Goal: Transaction & Acquisition: Book appointment/travel/reservation

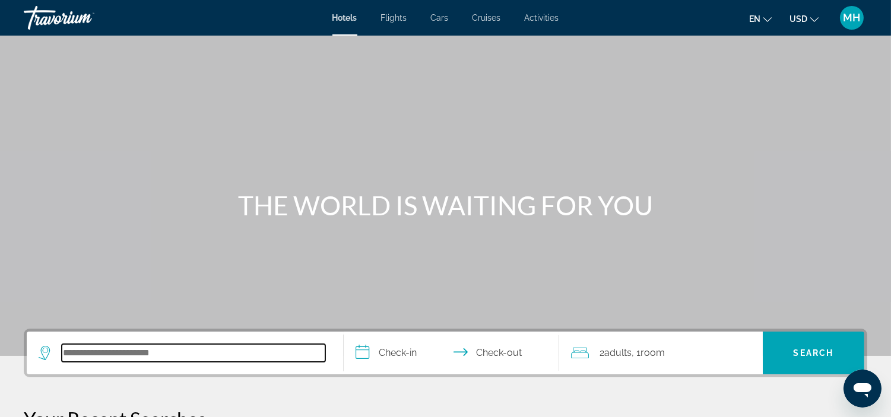
click at [113, 354] on input "Search hotel destination" at bounding box center [193, 353] width 263 height 18
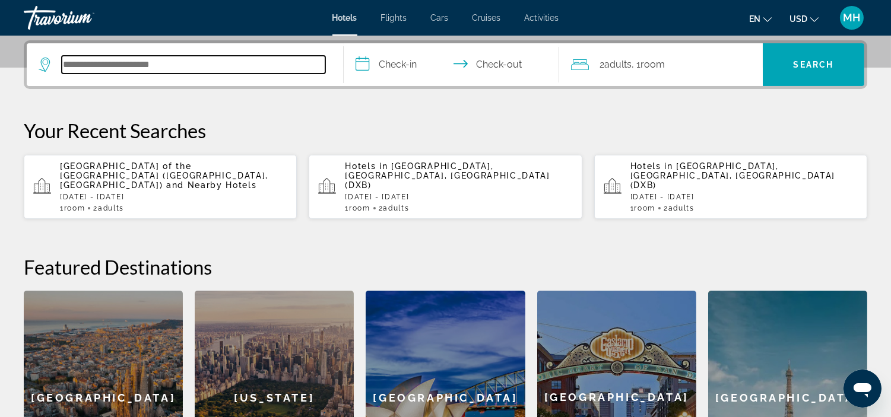
scroll to position [290, 0]
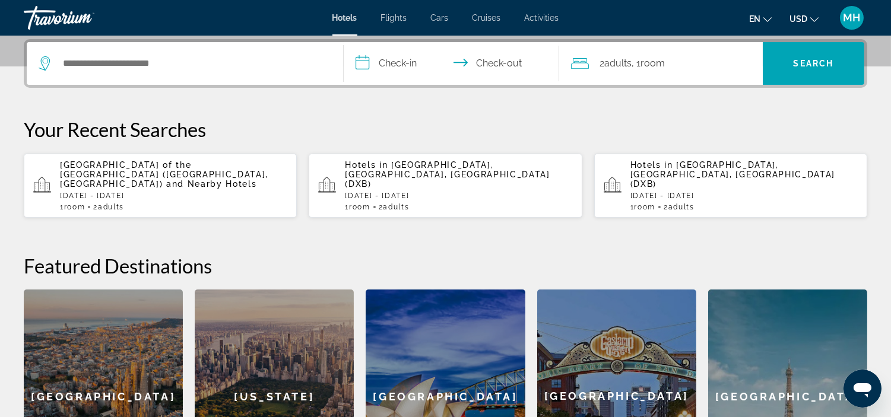
click at [104, 179] on div "[GEOGRAPHIC_DATA] ([GEOGRAPHIC_DATA], [GEOGRAPHIC_DATA]) and Nearby Hotels [GEO…" at bounding box center [173, 185] width 227 height 51
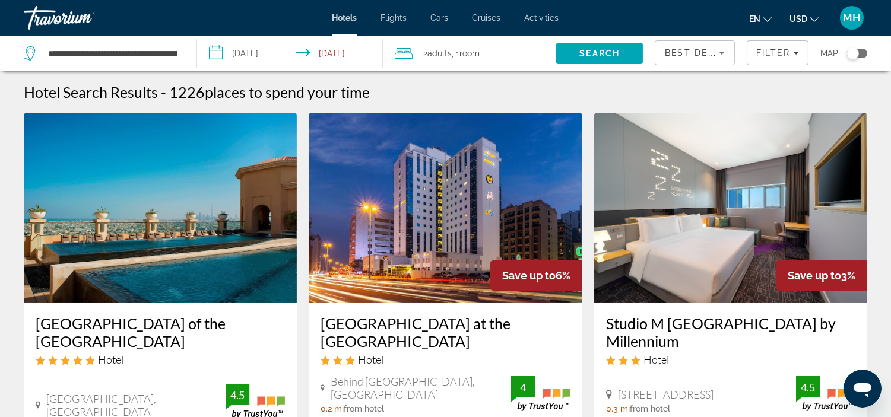
click at [452, 52] on span "Adults" at bounding box center [439, 53] width 24 height 9
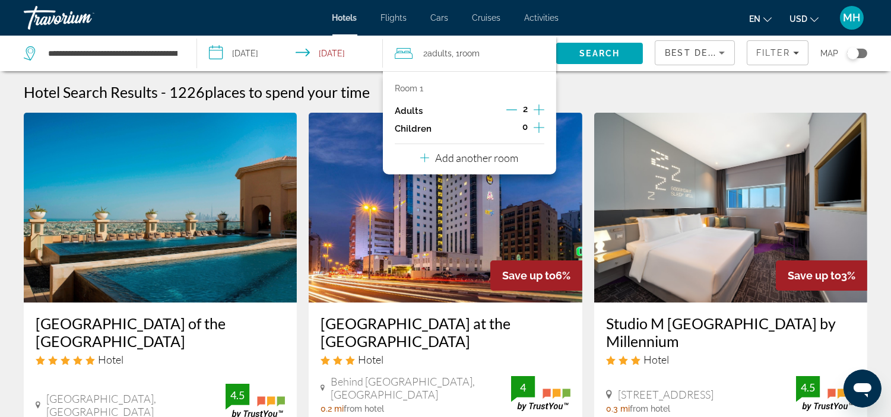
click at [540, 125] on icon "Increment children" at bounding box center [538, 127] width 11 height 14
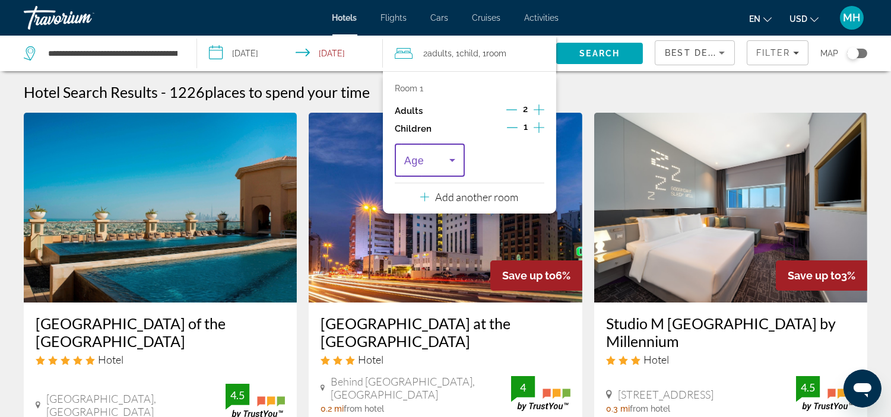
click at [450, 160] on icon "Travelers: 2 adults, 1 child" at bounding box center [452, 160] width 14 height 14
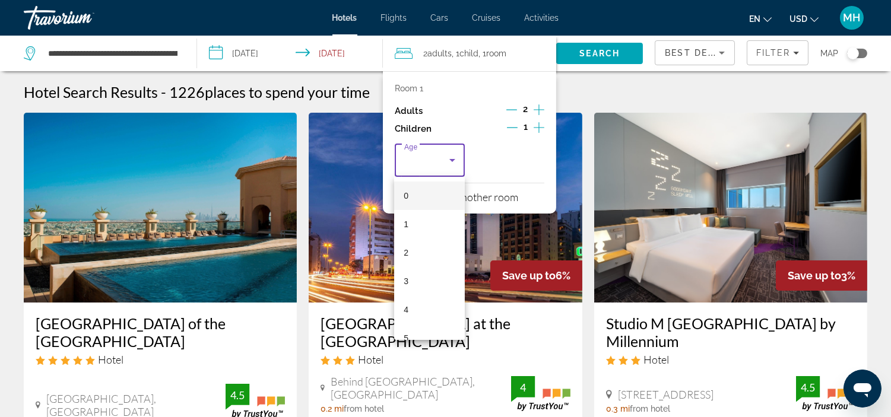
scroll to position [26, 0]
drag, startPoint x: 418, startPoint y: 309, endPoint x: 437, endPoint y: 313, distance: 19.6
click at [423, 311] on mat-option "5" at bounding box center [429, 312] width 71 height 28
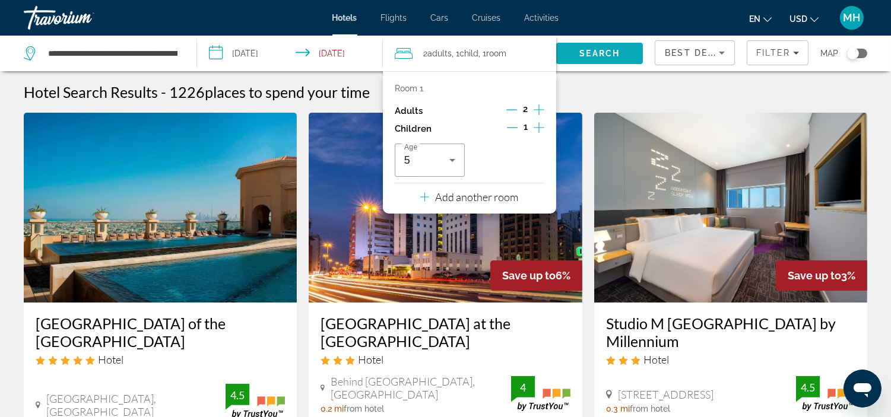
click at [601, 46] on span "Search" at bounding box center [599, 53] width 87 height 28
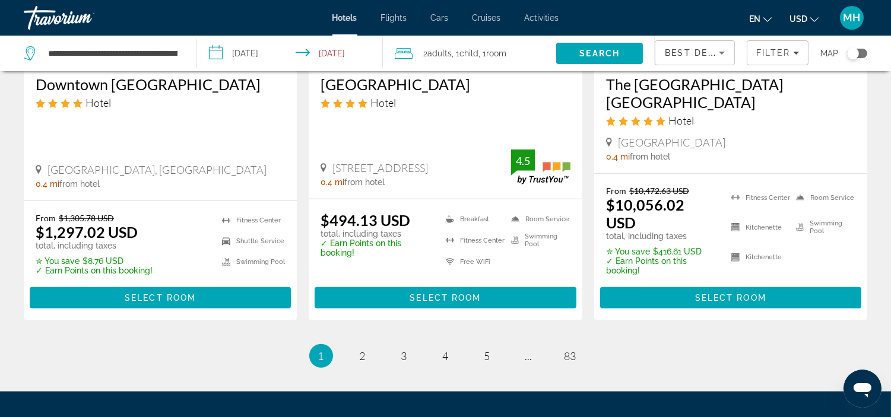
scroll to position [1724, 0]
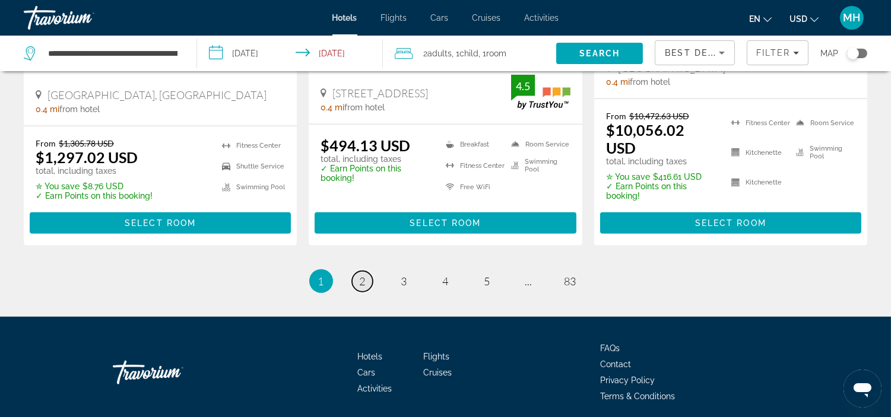
click at [360, 275] on span "2" at bounding box center [363, 281] width 6 height 13
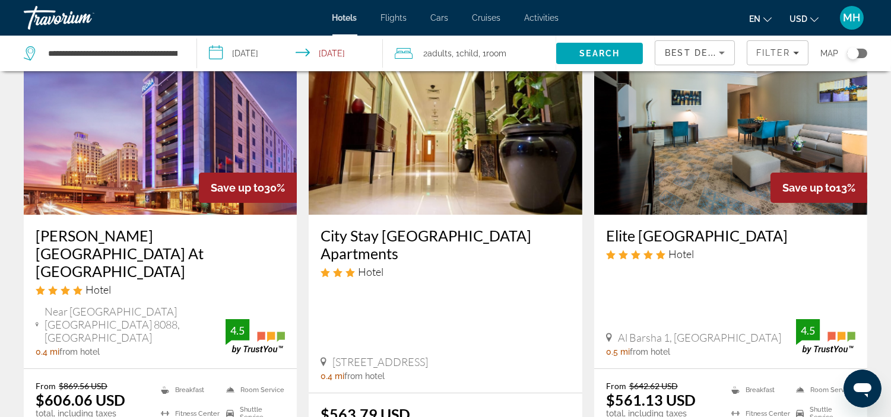
scroll to position [66, 0]
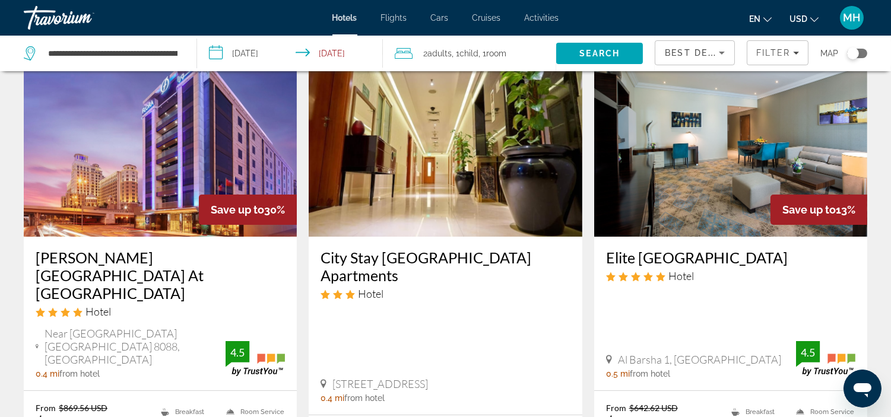
click at [722, 175] on img "Main content" at bounding box center [730, 142] width 273 height 190
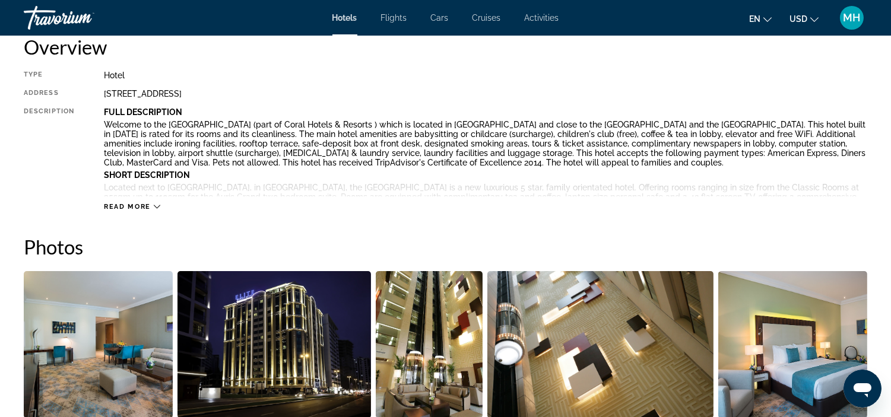
scroll to position [395, 0]
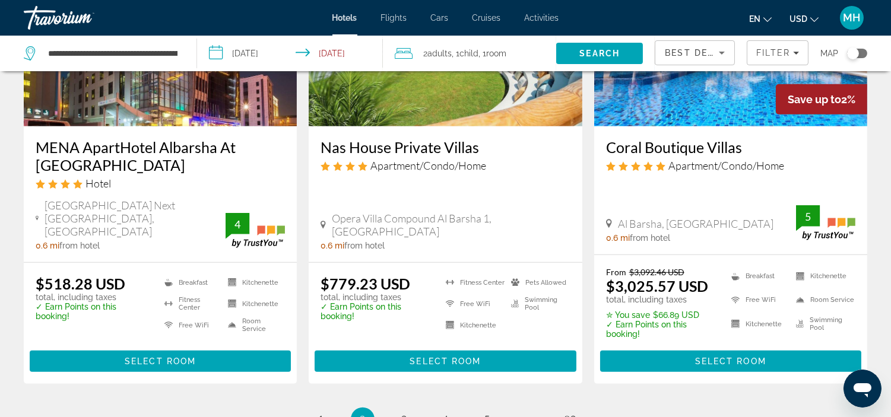
scroll to position [1648, 0]
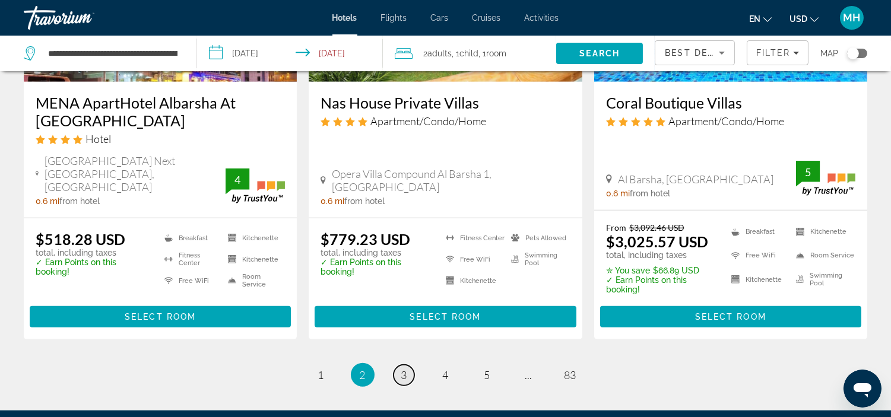
click at [398, 365] on link "page 3" at bounding box center [403, 375] width 21 height 21
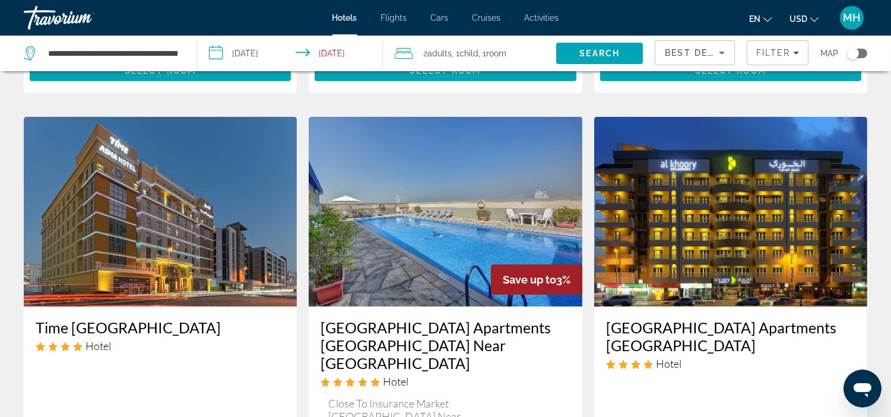
scroll to position [988, 0]
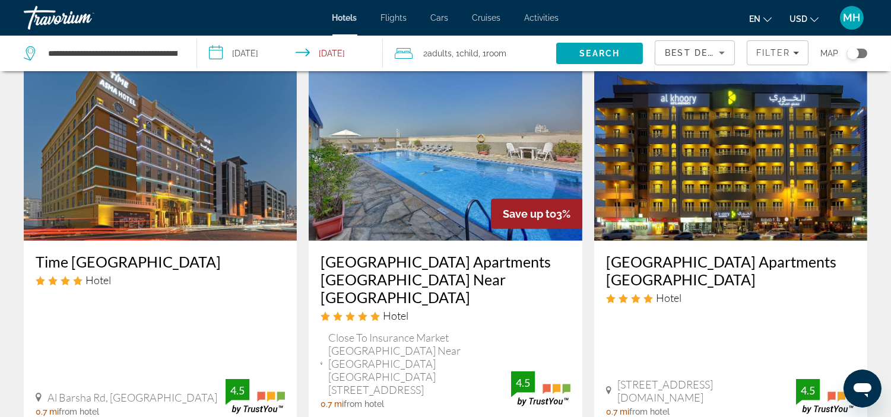
click at [465, 144] on img "Main content" at bounding box center [445, 146] width 273 height 190
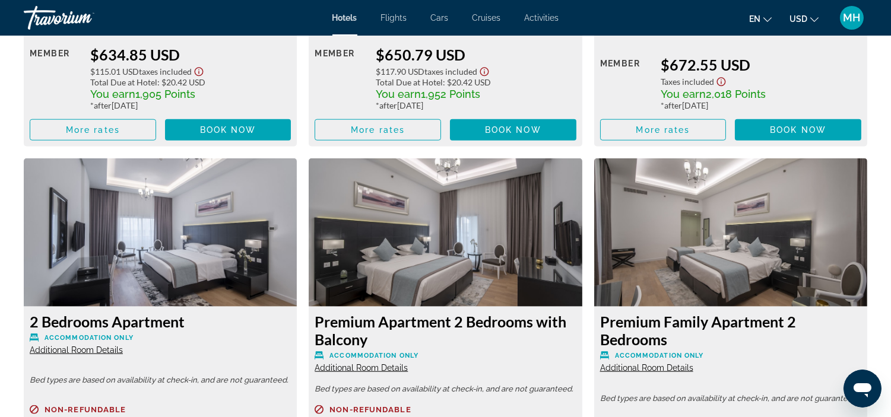
scroll to position [2439, 0]
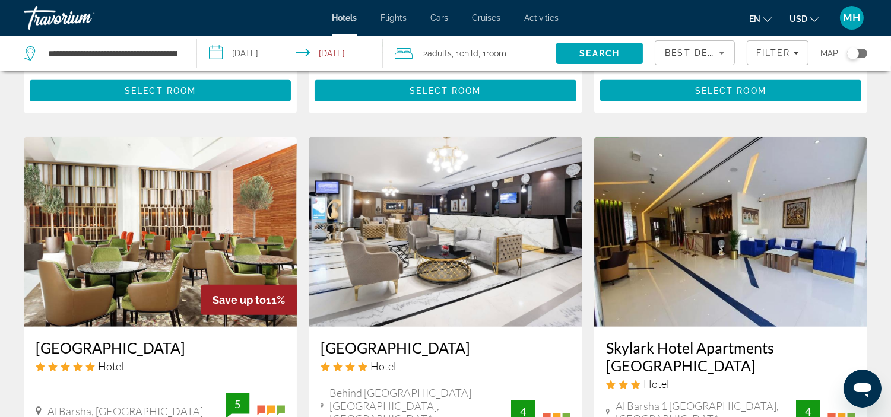
scroll to position [1450, 0]
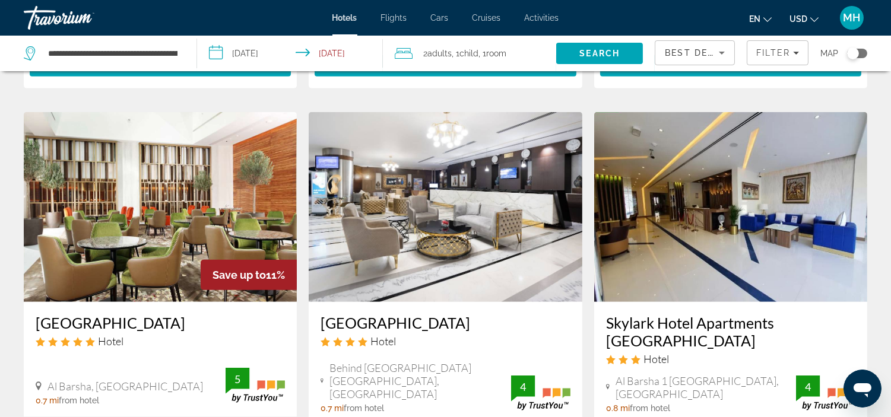
click at [220, 132] on img "Main content" at bounding box center [160, 207] width 273 height 190
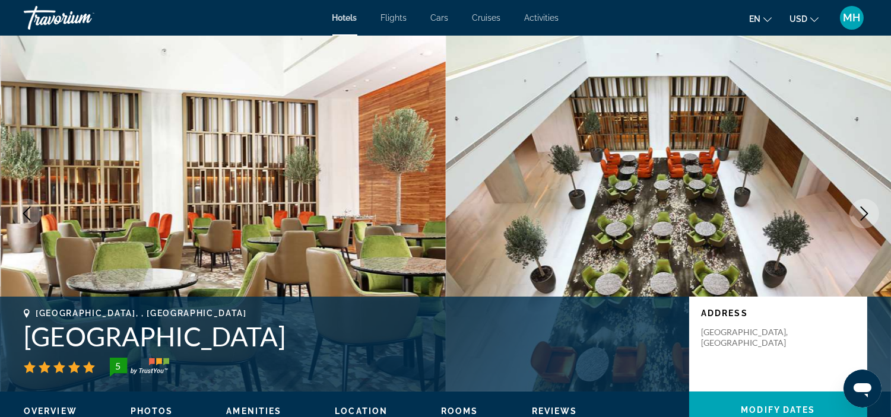
click at [861, 217] on icon "Next image" at bounding box center [864, 213] width 14 height 14
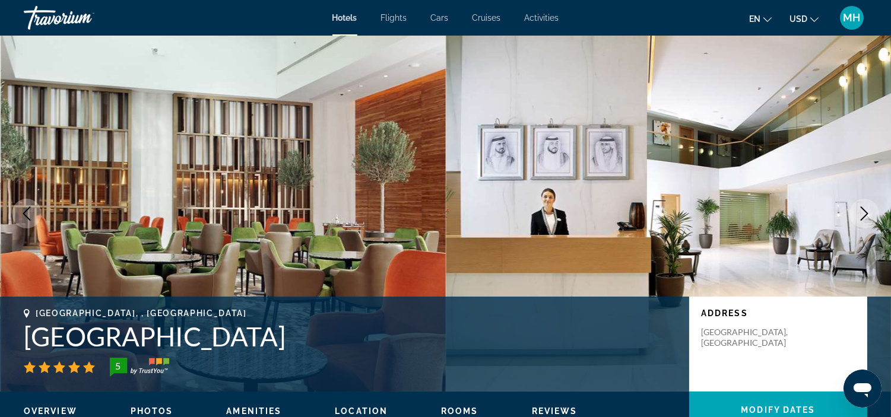
click at [857, 215] on icon "Next image" at bounding box center [864, 213] width 14 height 14
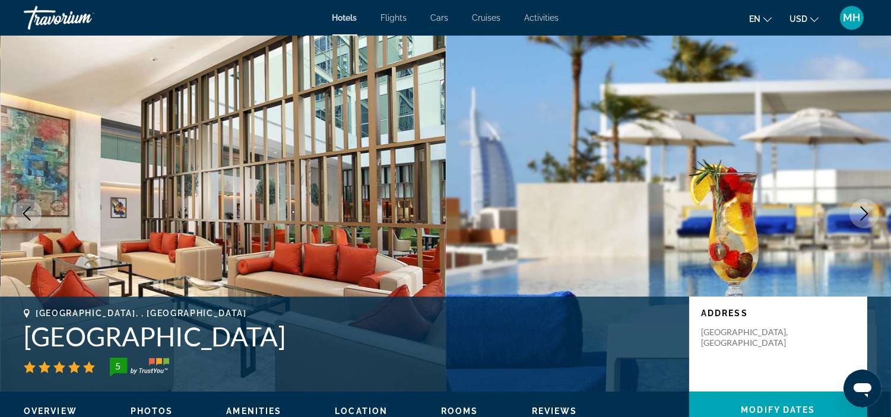
click at [854, 215] on button "Next image" at bounding box center [864, 214] width 30 height 30
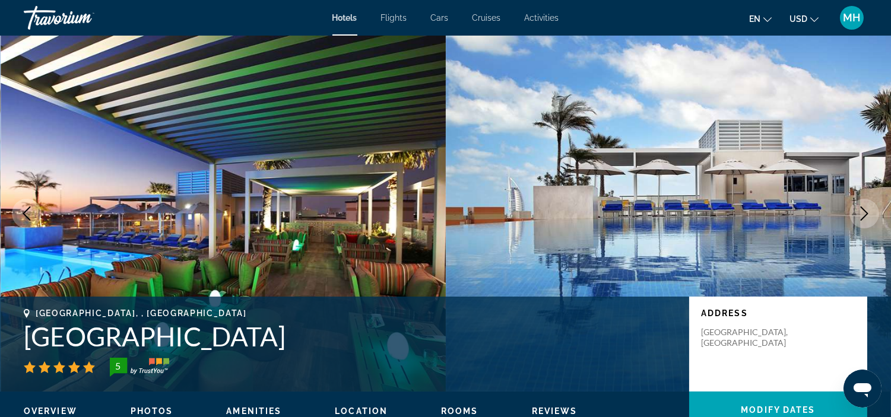
click at [854, 215] on button "Next image" at bounding box center [864, 214] width 30 height 30
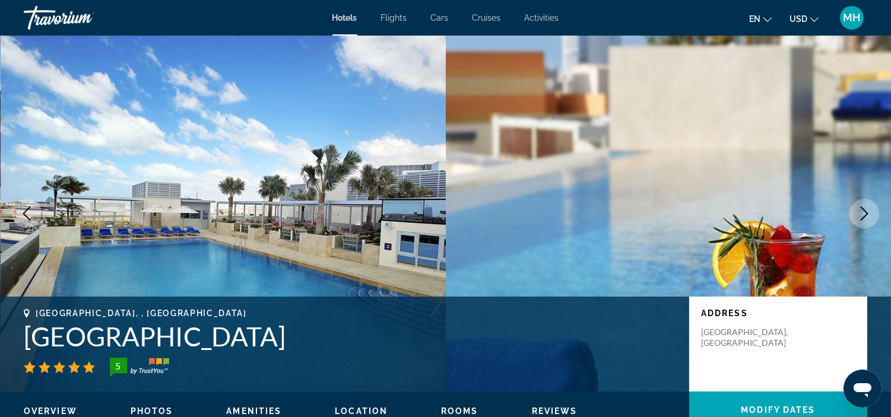
click at [854, 215] on button "Next image" at bounding box center [864, 214] width 30 height 30
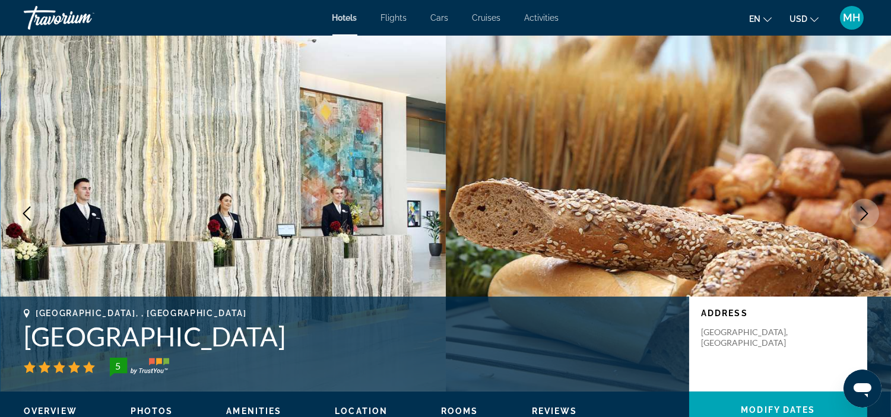
click at [854, 215] on button "Next image" at bounding box center [864, 214] width 30 height 30
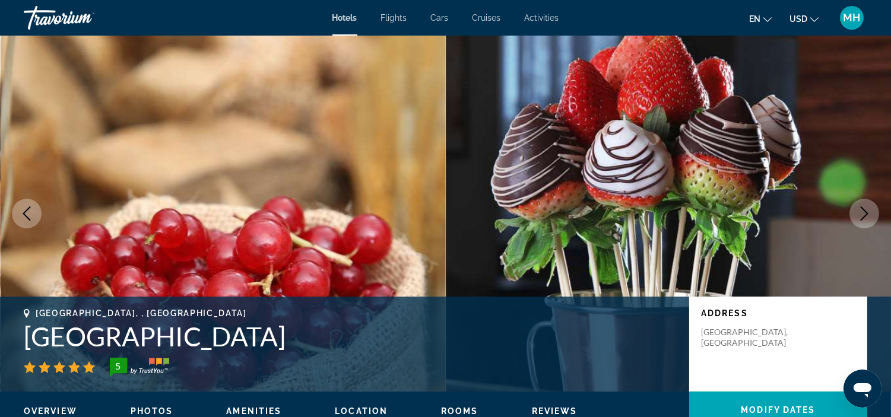
click at [854, 215] on button "Next image" at bounding box center [864, 214] width 30 height 30
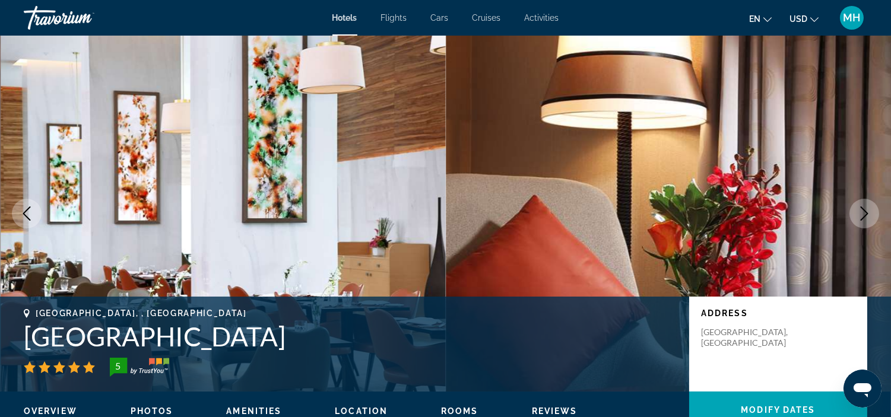
click at [854, 215] on button "Next image" at bounding box center [864, 214] width 30 height 30
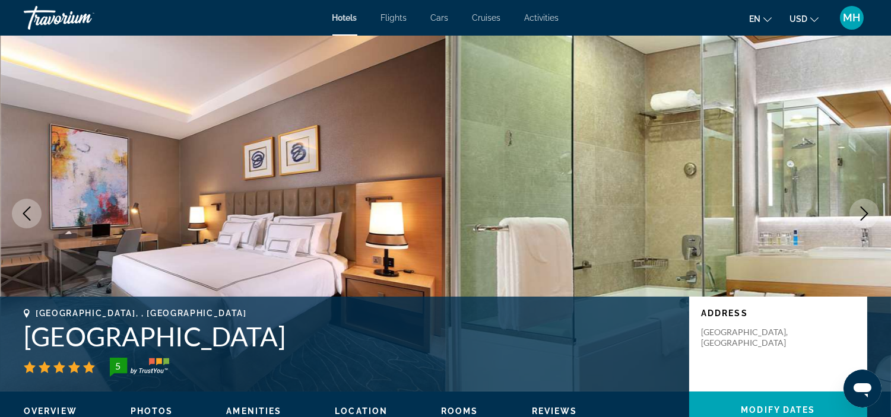
click at [853, 215] on button "Next image" at bounding box center [864, 214] width 30 height 30
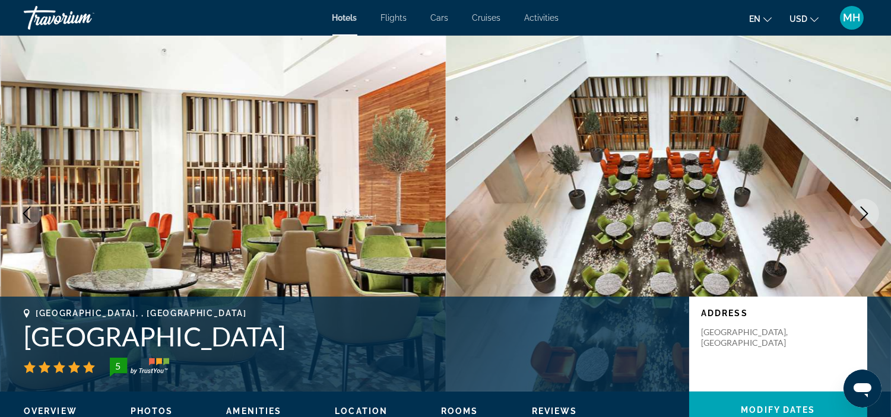
click at [853, 215] on button "Next image" at bounding box center [864, 214] width 30 height 30
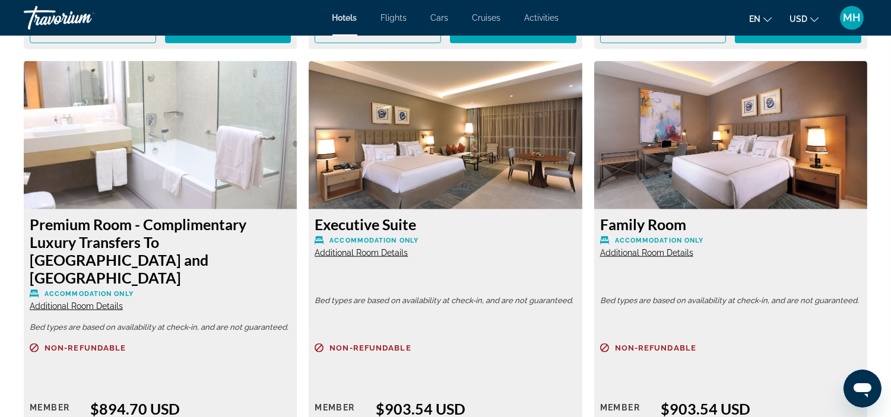
scroll to position [2637, 0]
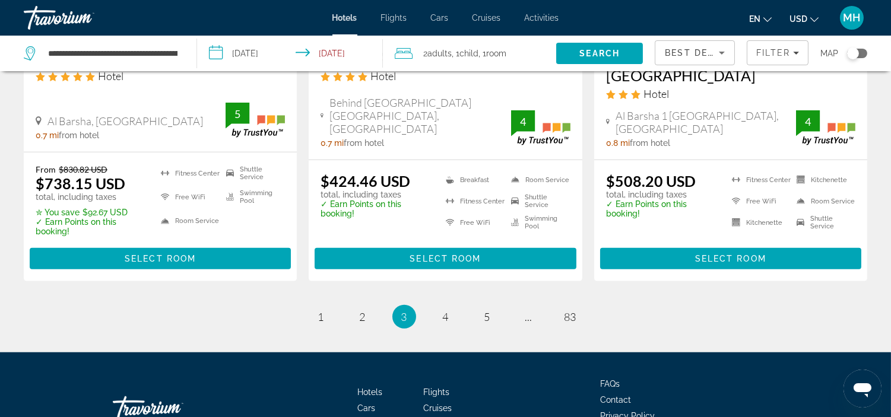
scroll to position [1719, 0]
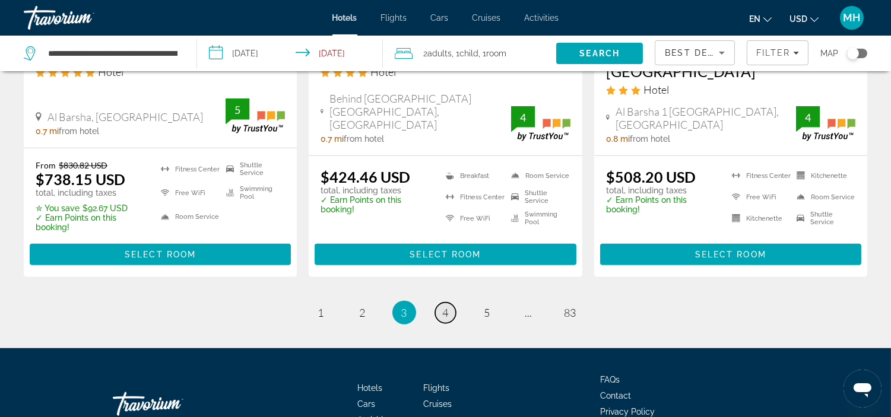
click at [449, 303] on link "page 4" at bounding box center [445, 313] width 21 height 21
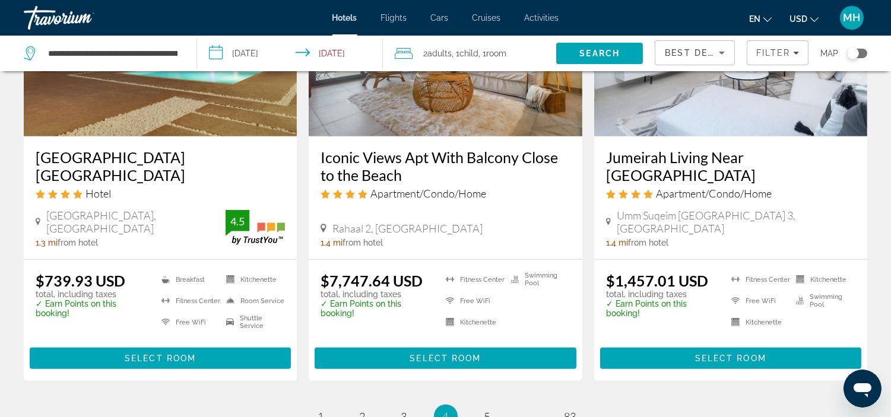
scroll to position [1648, 0]
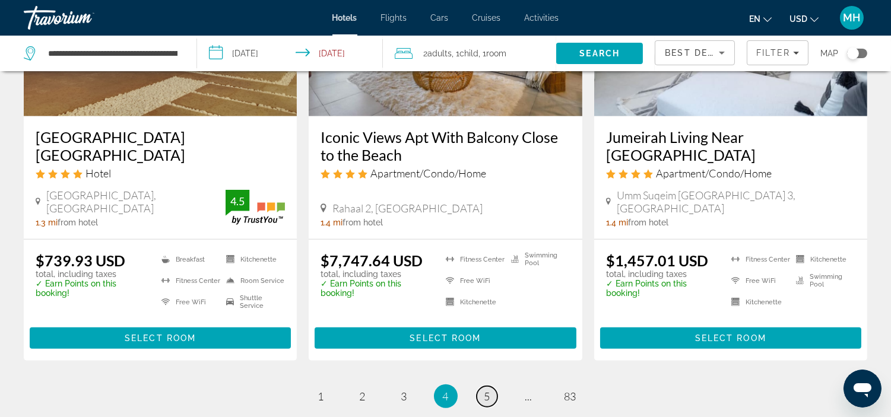
click at [484, 390] on span "5" at bounding box center [487, 396] width 6 height 13
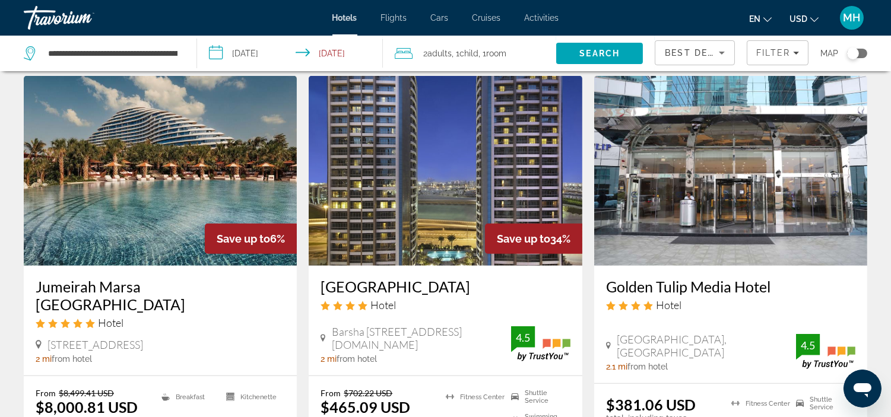
scroll to position [1384, 0]
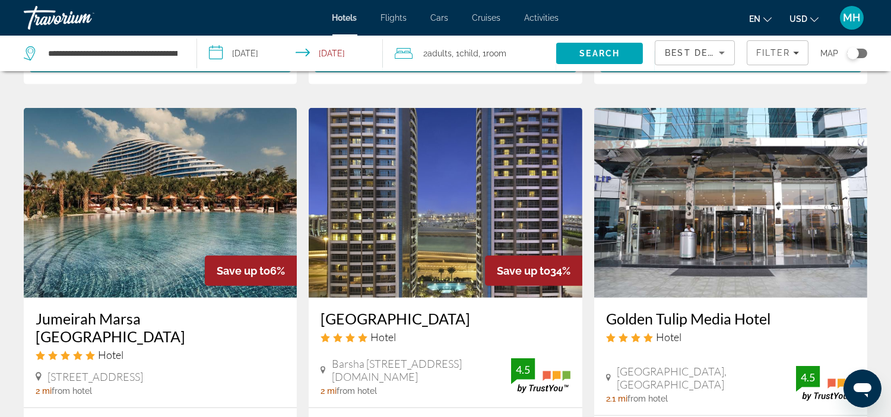
click at [441, 182] on img "Main content" at bounding box center [445, 203] width 273 height 190
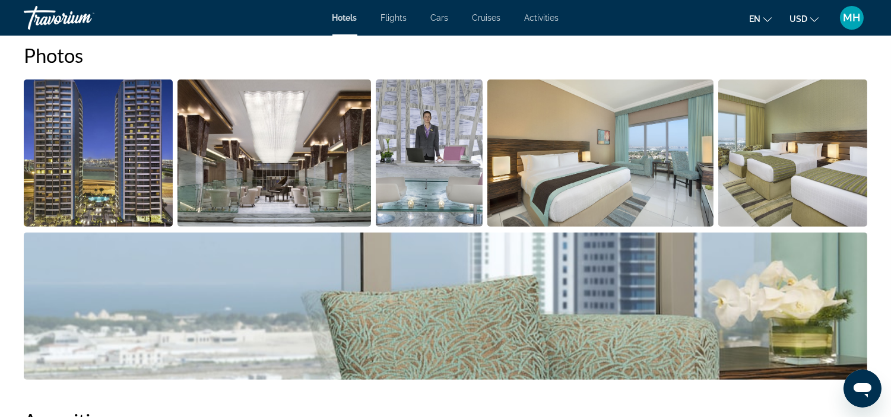
scroll to position [593, 0]
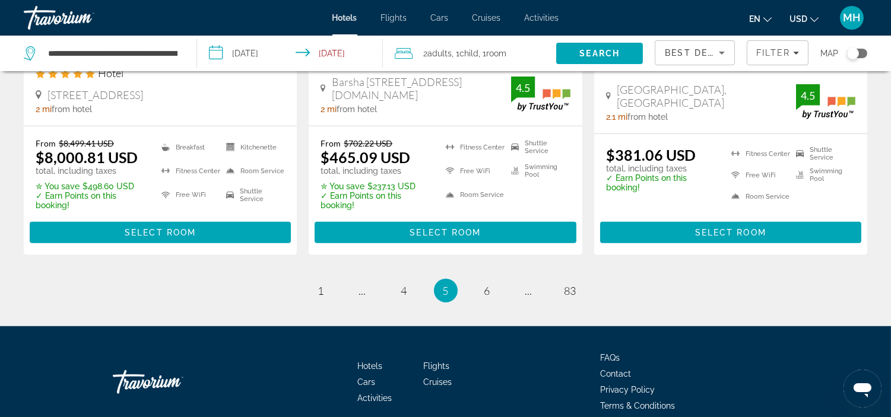
scroll to position [1680, 0]
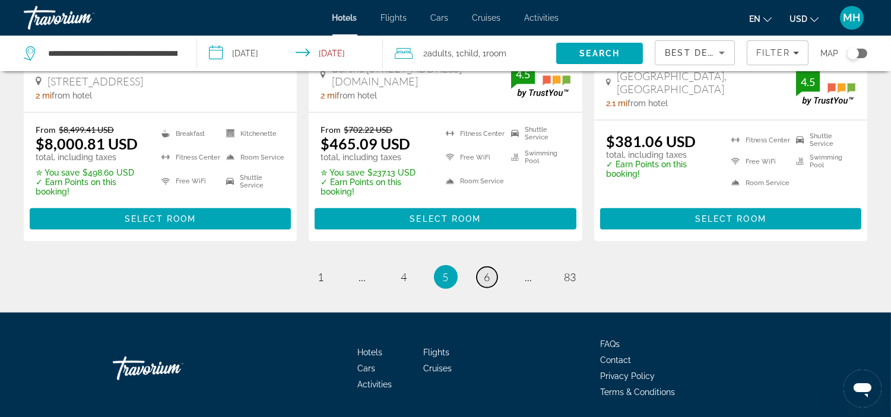
click at [479, 267] on link "page 6" at bounding box center [486, 277] width 21 height 21
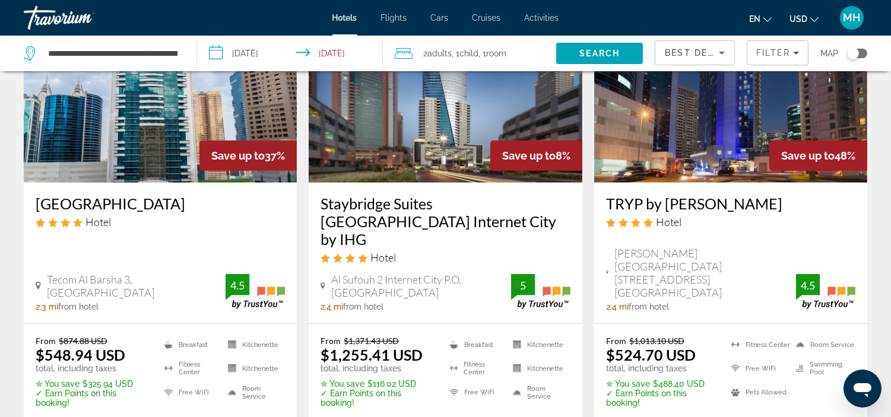
scroll to position [1648, 0]
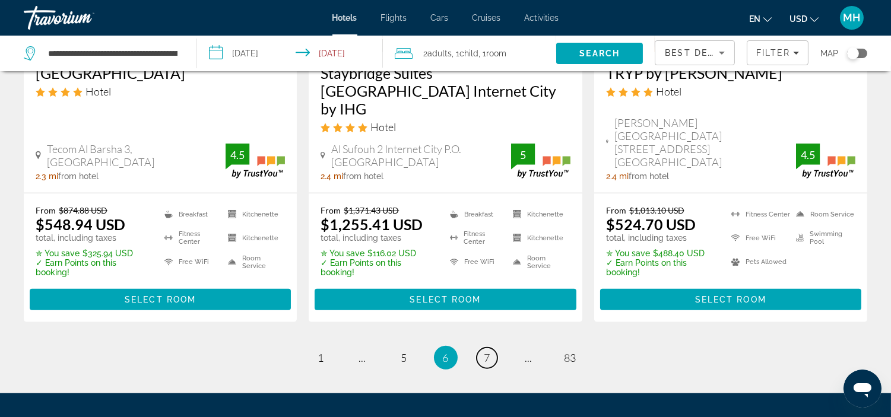
drag, startPoint x: 489, startPoint y: 317, endPoint x: 343, endPoint y: 276, distance: 152.0
click at [488, 351] on span "7" at bounding box center [487, 357] width 6 height 13
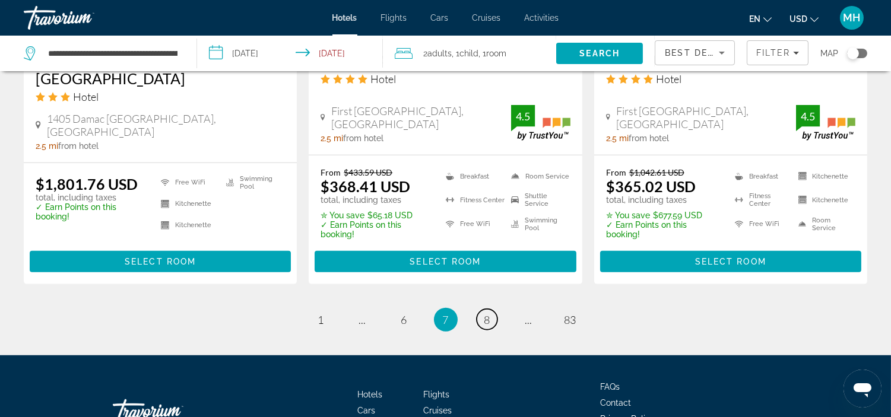
scroll to position [1648, 0]
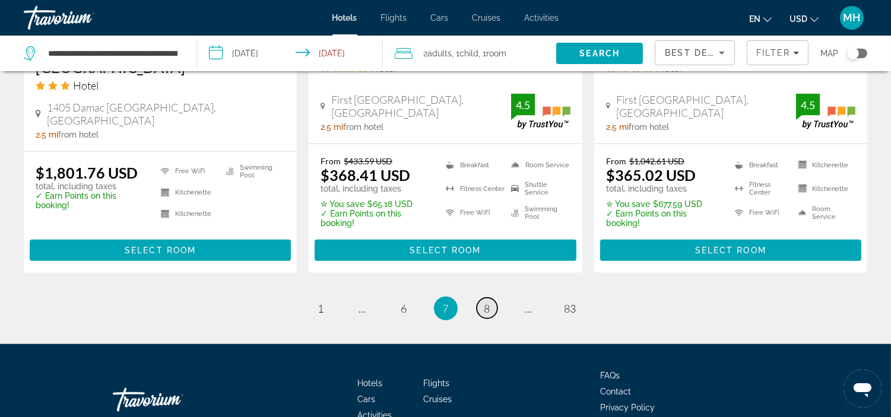
click at [487, 303] on span "8" at bounding box center [487, 308] width 6 height 13
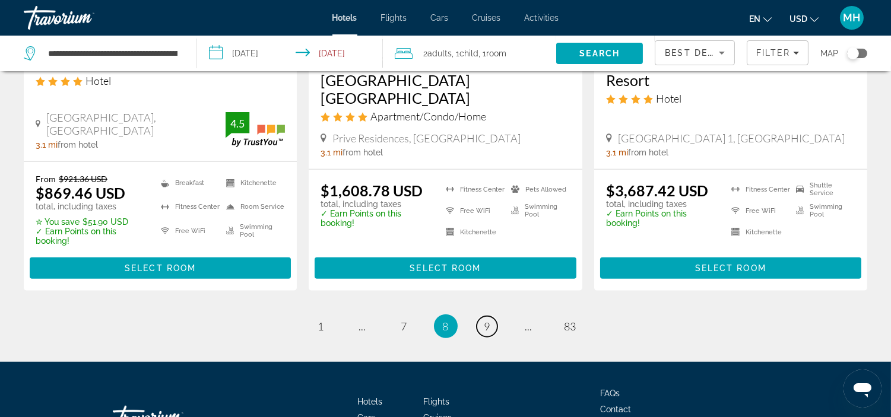
scroll to position [1683, 0]
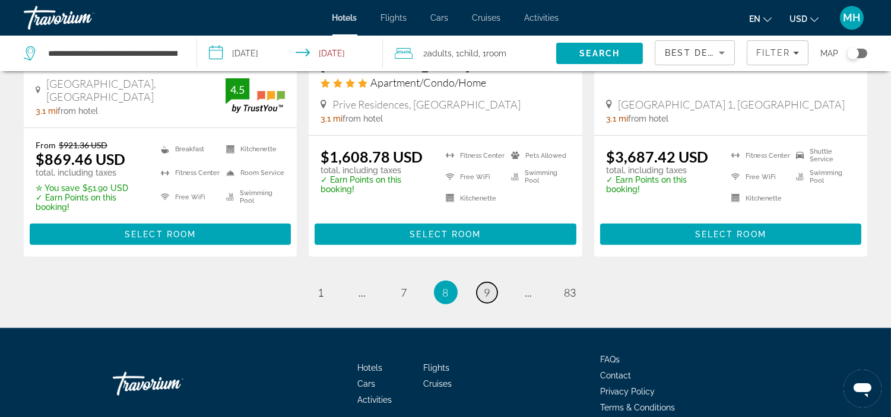
click at [489, 286] on span "9" at bounding box center [487, 292] width 6 height 13
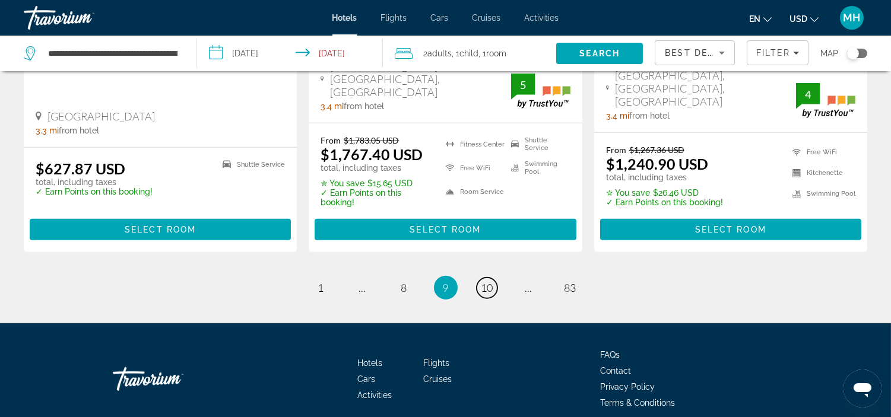
scroll to position [1714, 0]
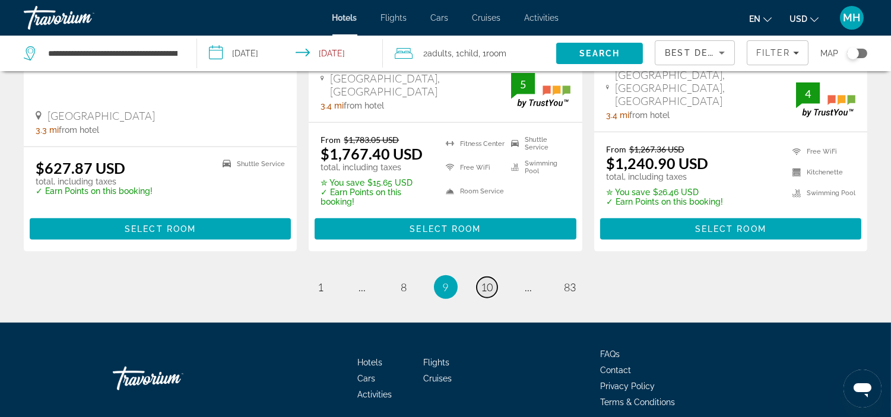
click at [484, 281] on span "10" at bounding box center [487, 287] width 12 height 13
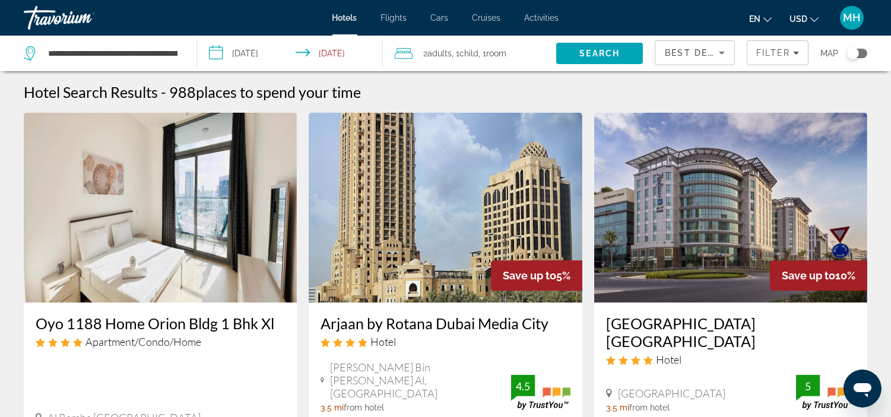
scroll to position [66, 0]
